Goal: Task Accomplishment & Management: Manage account settings

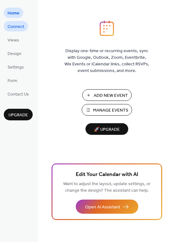
click at [19, 27] on span "Connect" at bounding box center [16, 27] width 17 height 7
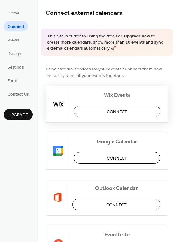
click at [117, 113] on span "Connect" at bounding box center [117, 111] width 20 height 7
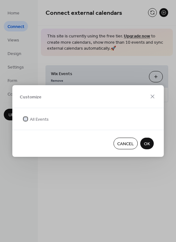
click at [25, 118] on icon at bounding box center [25, 119] width 3 height 3
click at [33, 119] on span "All Events" at bounding box center [39, 119] width 19 height 7
click at [145, 144] on span "OK" at bounding box center [147, 144] width 6 height 7
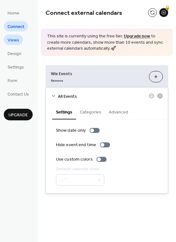
click at [17, 40] on span "Views" at bounding box center [14, 40] width 12 height 7
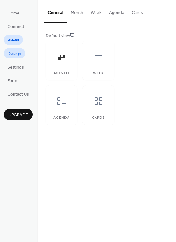
click at [15, 53] on span "Design" at bounding box center [15, 54] width 14 height 7
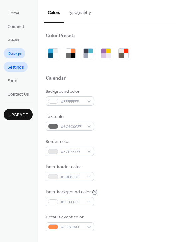
click at [20, 67] on span "Settings" at bounding box center [16, 67] width 16 height 7
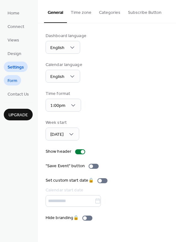
click at [16, 78] on span "Form" at bounding box center [13, 81] width 10 height 7
